Goal: Task Accomplishment & Management: Use online tool/utility

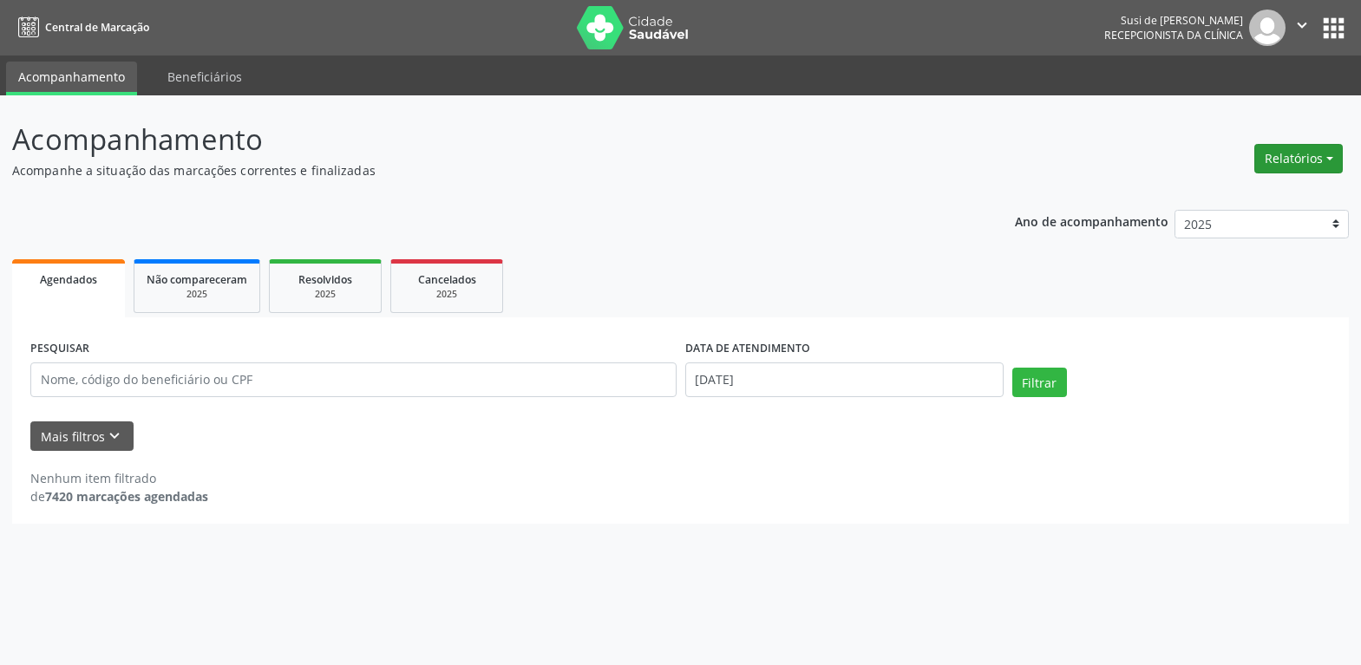
click at [1301, 154] on button "Relatórios" at bounding box center [1298, 158] width 88 height 29
click at [1222, 193] on link "Agendamentos" at bounding box center [1250, 196] width 186 height 24
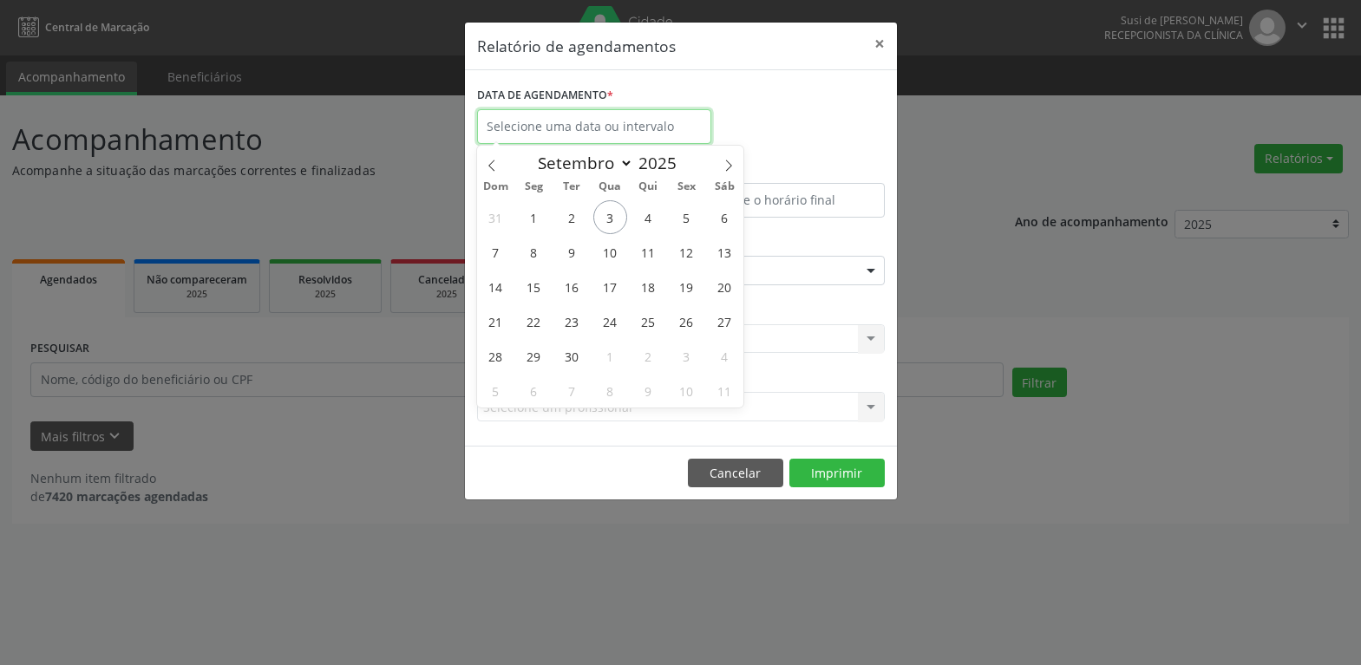
click at [632, 125] on input "text" at bounding box center [594, 126] width 234 height 35
click at [536, 254] on span "8" at bounding box center [534, 252] width 34 height 34
type input "[DATE]"
click at [536, 254] on span "8" at bounding box center [534, 252] width 34 height 34
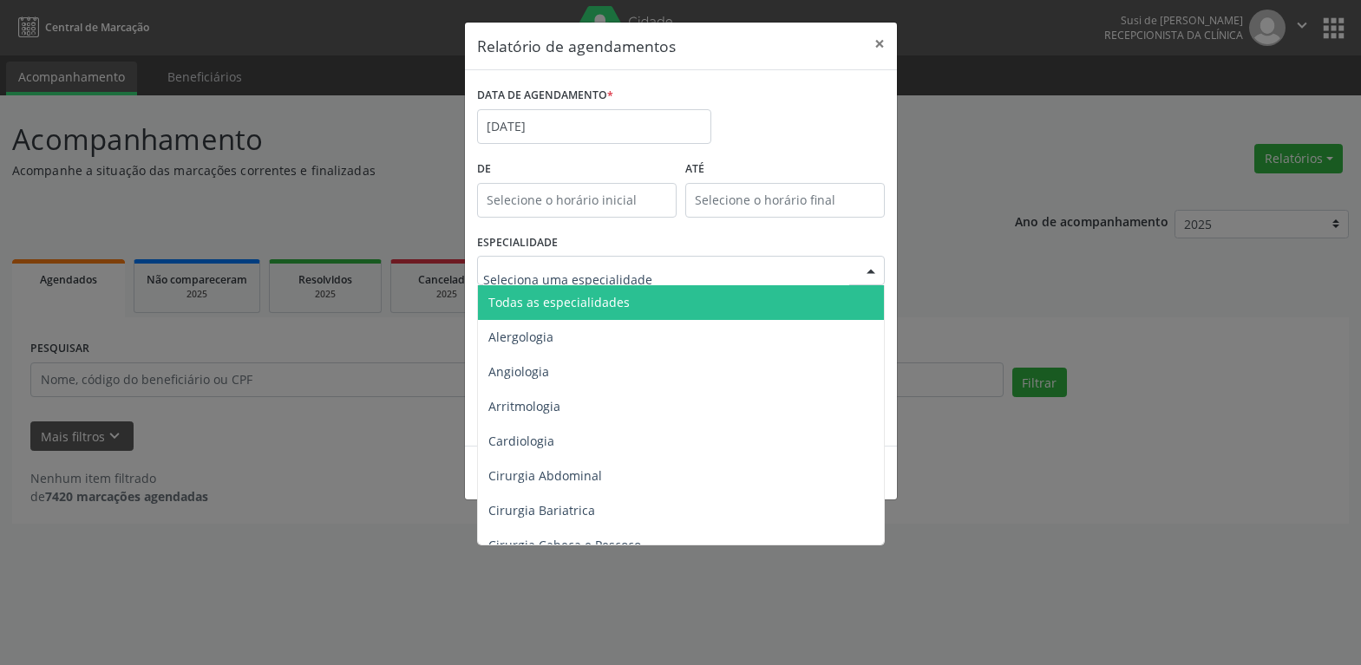
click at [876, 271] on div at bounding box center [871, 271] width 26 height 29
click at [618, 301] on span "Todas as especialidades" at bounding box center [558, 302] width 141 height 16
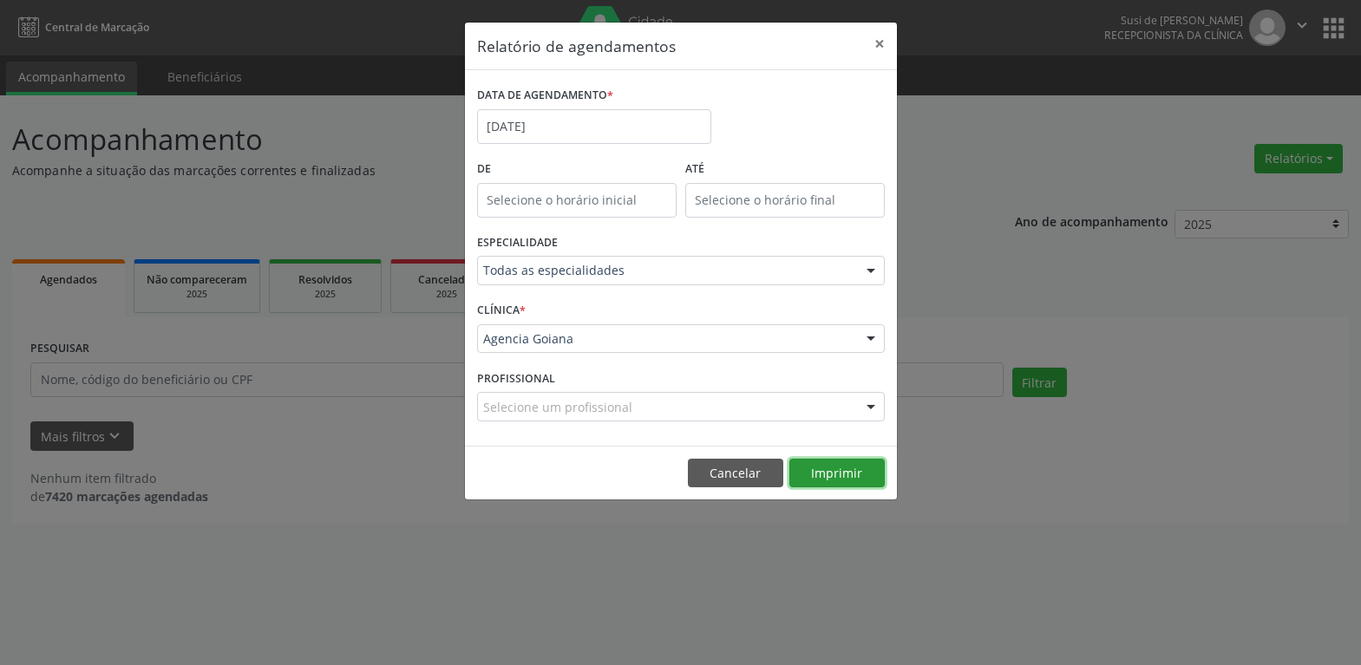
click at [840, 470] on button "Imprimir" at bounding box center [836, 473] width 95 height 29
